Goal: Task Accomplishment & Management: Complete application form

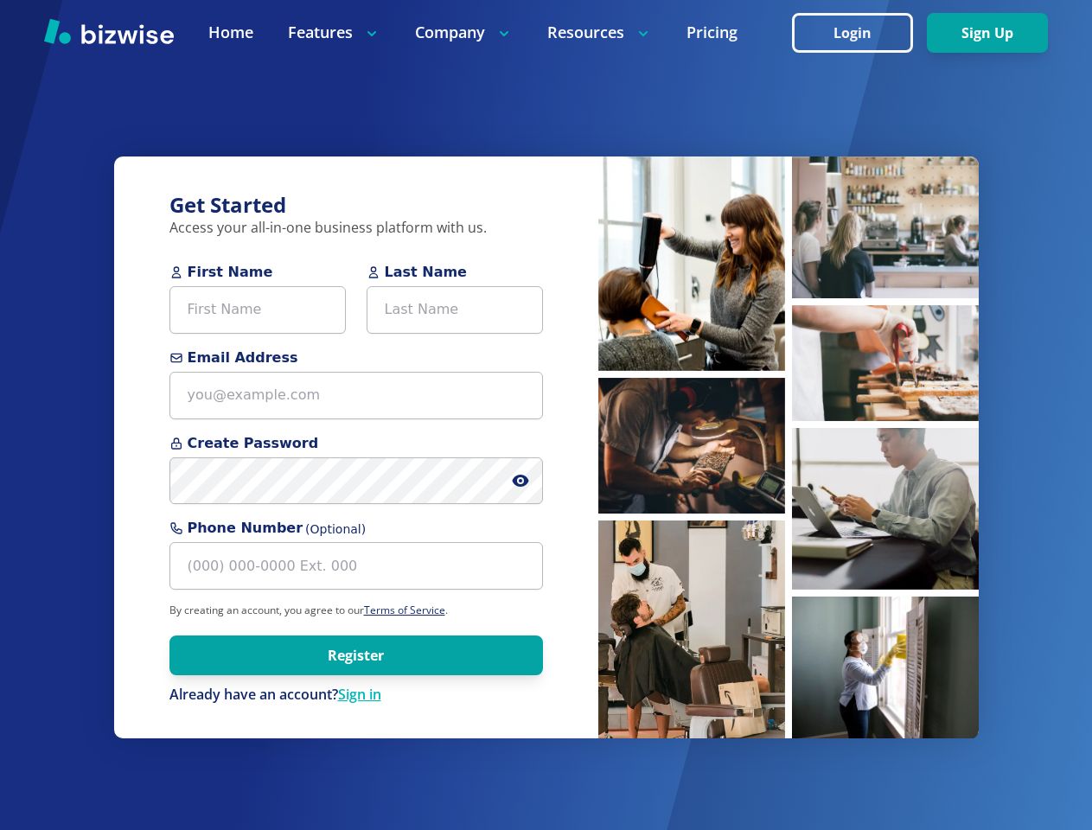
click at [546, 415] on div "Get Started Access your all-in-one business platform with us. First Name Last N…" at bounding box center [356, 448] width 484 height 583
click at [521, 481] on icon at bounding box center [520, 480] width 3 height 3
click at [692, 263] on img at bounding box center [691, 264] width 187 height 214
click at [692, 444] on img at bounding box center [691, 446] width 187 height 136
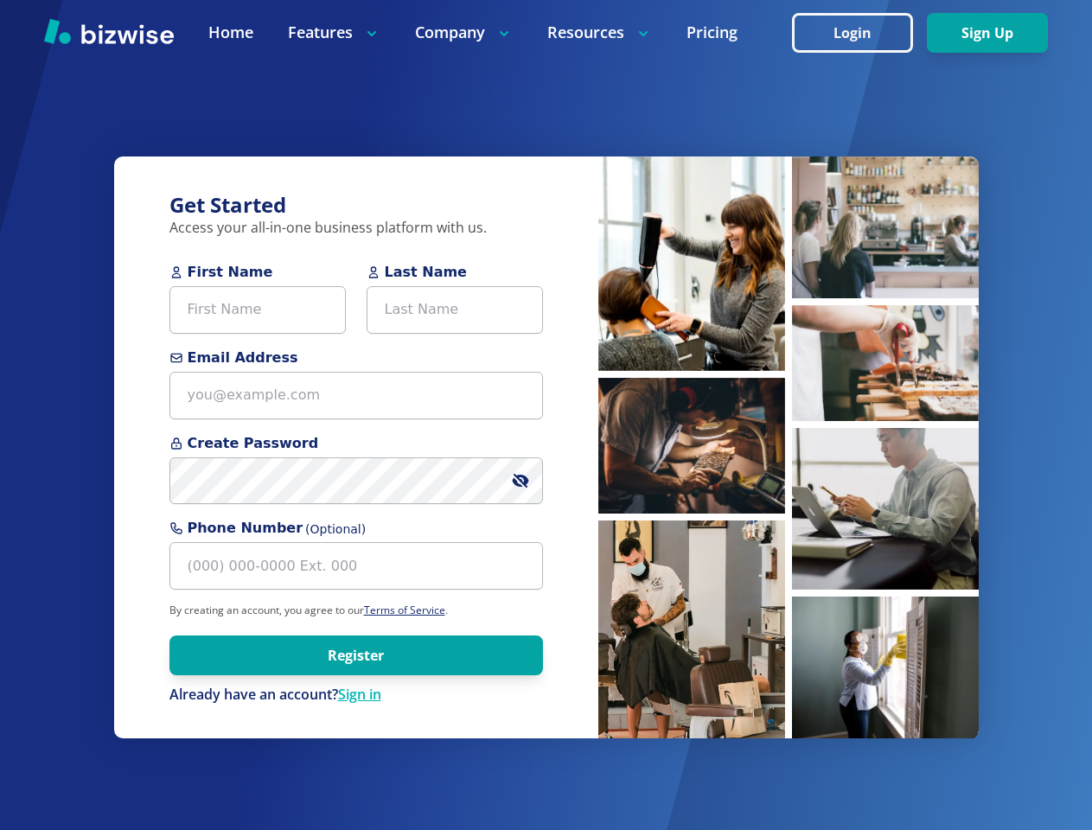
click at [692, 629] on img at bounding box center [691, 630] width 187 height 219
click at [885, 227] on img at bounding box center [885, 228] width 187 height 142
click at [885, 362] on img at bounding box center [885, 363] width 187 height 116
click at [885, 508] on img at bounding box center [885, 509] width 187 height 162
click at [885, 667] on img at bounding box center [885, 668] width 187 height 143
